Goal: Find contact information: Find contact information

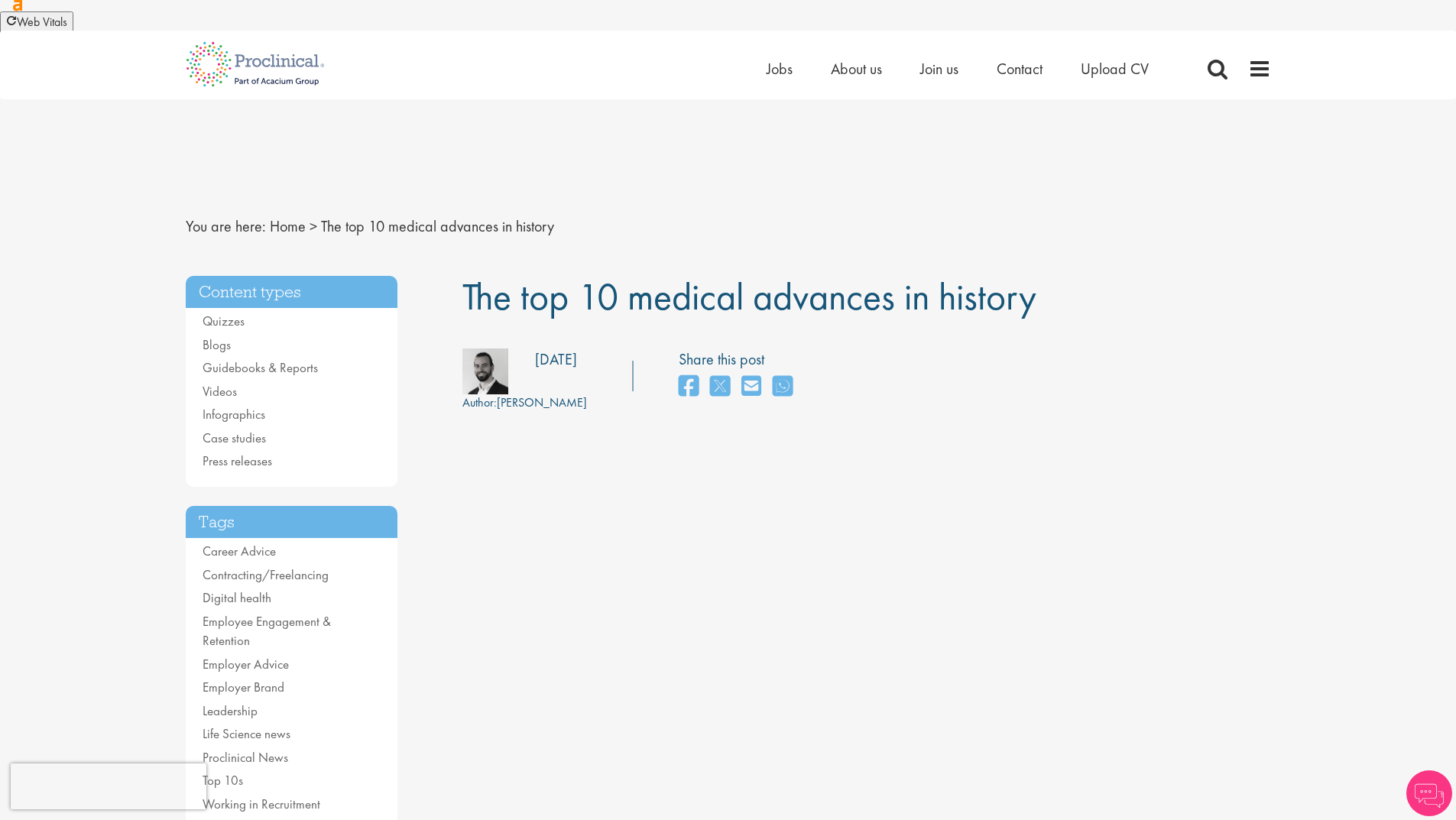
drag, startPoint x: 699, startPoint y: 66, endPoint x: 730, endPoint y: 66, distance: 31.0
click at [699, 66] on div "Home Jobs About us Join us Contact Upload CV" at bounding box center [723, 59] width 1097 height 58
click at [1018, 75] on span "Contact" at bounding box center [1019, 69] width 46 height 20
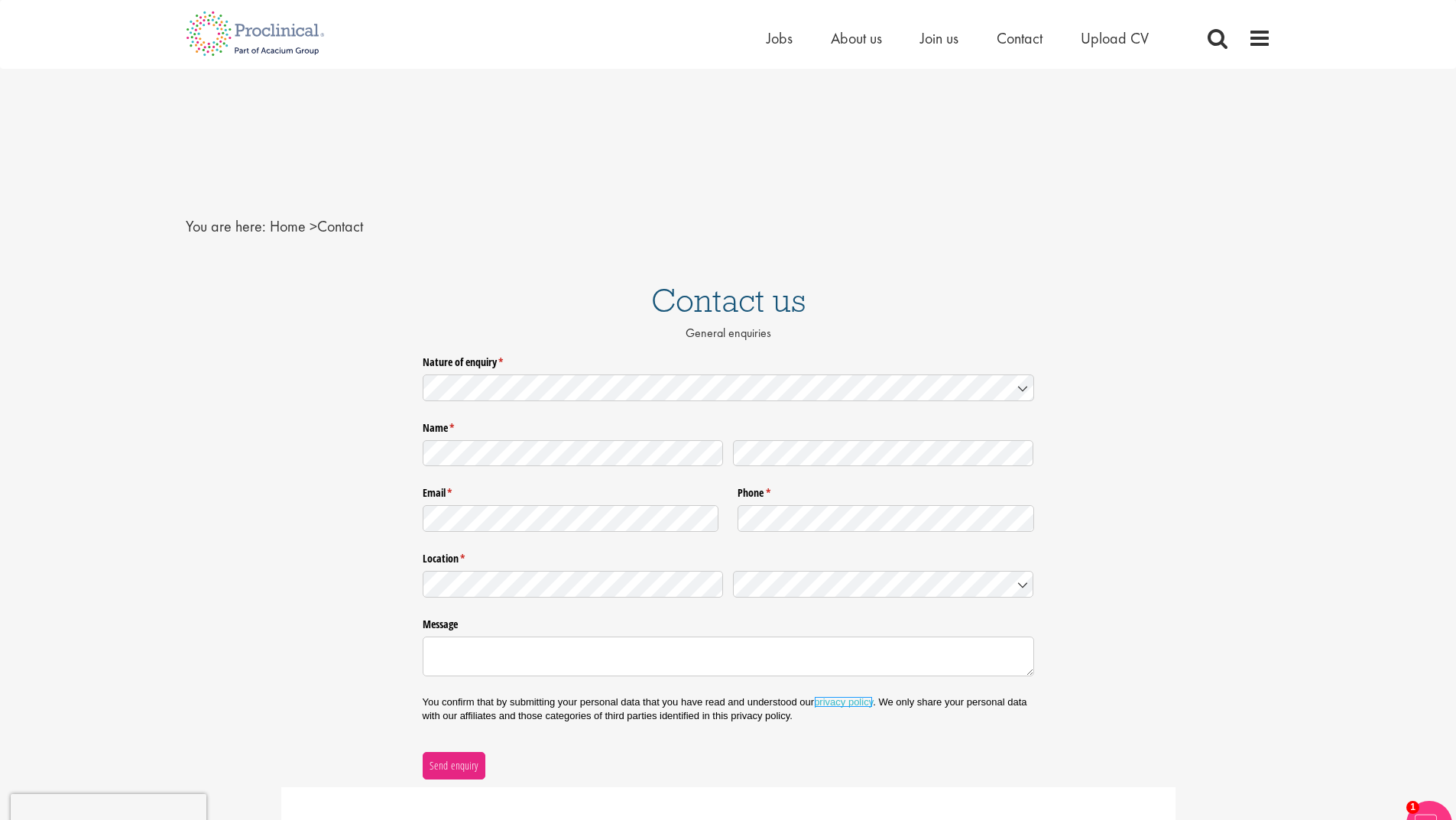
click at [868, 696] on link "privacy policy" at bounding box center [843, 702] width 59 height 12
